Goal: Task Accomplishment & Management: Manage account settings

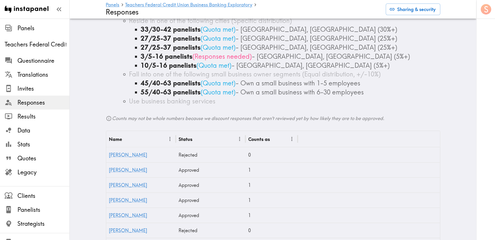
scroll to position [174, 0]
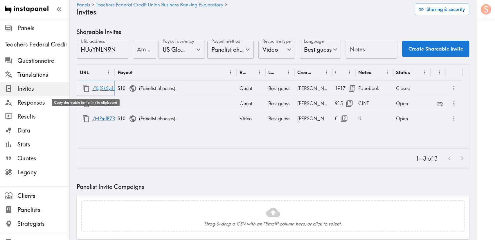
click at [85, 83] on button "button" at bounding box center [86, 88] width 12 height 12
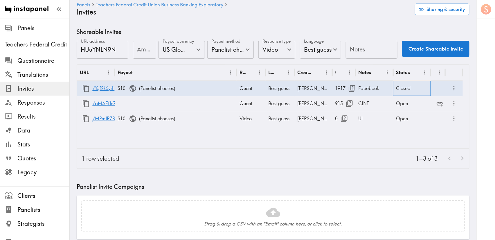
click at [404, 85] on div "Closed" at bounding box center [412, 88] width 38 height 15
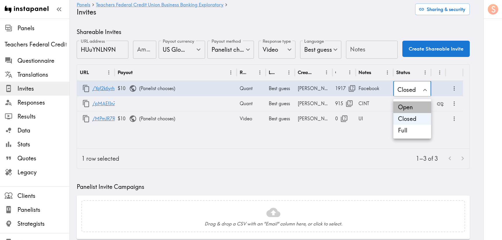
drag, startPoint x: 411, startPoint y: 106, endPoint x: 373, endPoint y: 150, distance: 58.0
click at [411, 106] on li "Open" at bounding box center [412, 107] width 38 height 12
type input "Open"
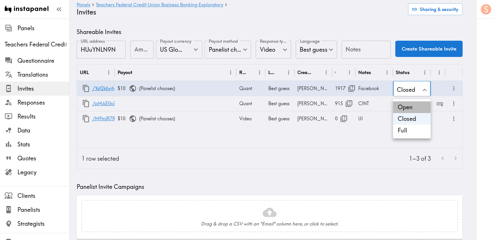
click at [372, 150] on div at bounding box center [247, 120] width 495 height 240
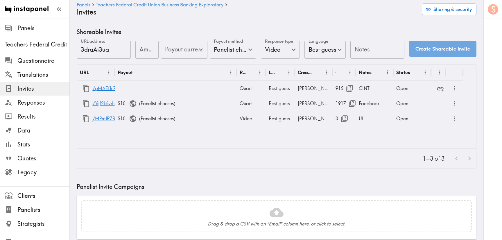
type input "US Global Equivalent - converted and cost-of-living adjusted"
type input "USD - US Dollar ([GEOGRAPHIC_DATA], [US_STATE], [GEOGRAPHIC_DATA], [GEOGRAPHIC_…"
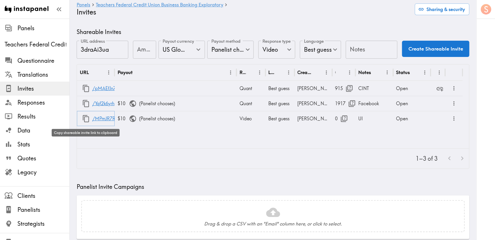
drag, startPoint x: 81, startPoint y: 116, endPoint x: 255, endPoint y: 153, distance: 178.1
click at [81, 116] on button "button" at bounding box center [86, 118] width 12 height 12
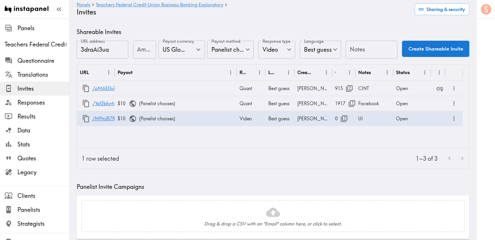
click at [284, 155] on div "1–3 of 3" at bounding box center [297, 159] width 346 height 20
click at [81, 99] on button "button" at bounding box center [86, 103] width 12 height 12
